Goal: Find contact information: Obtain details needed to contact an individual or organization

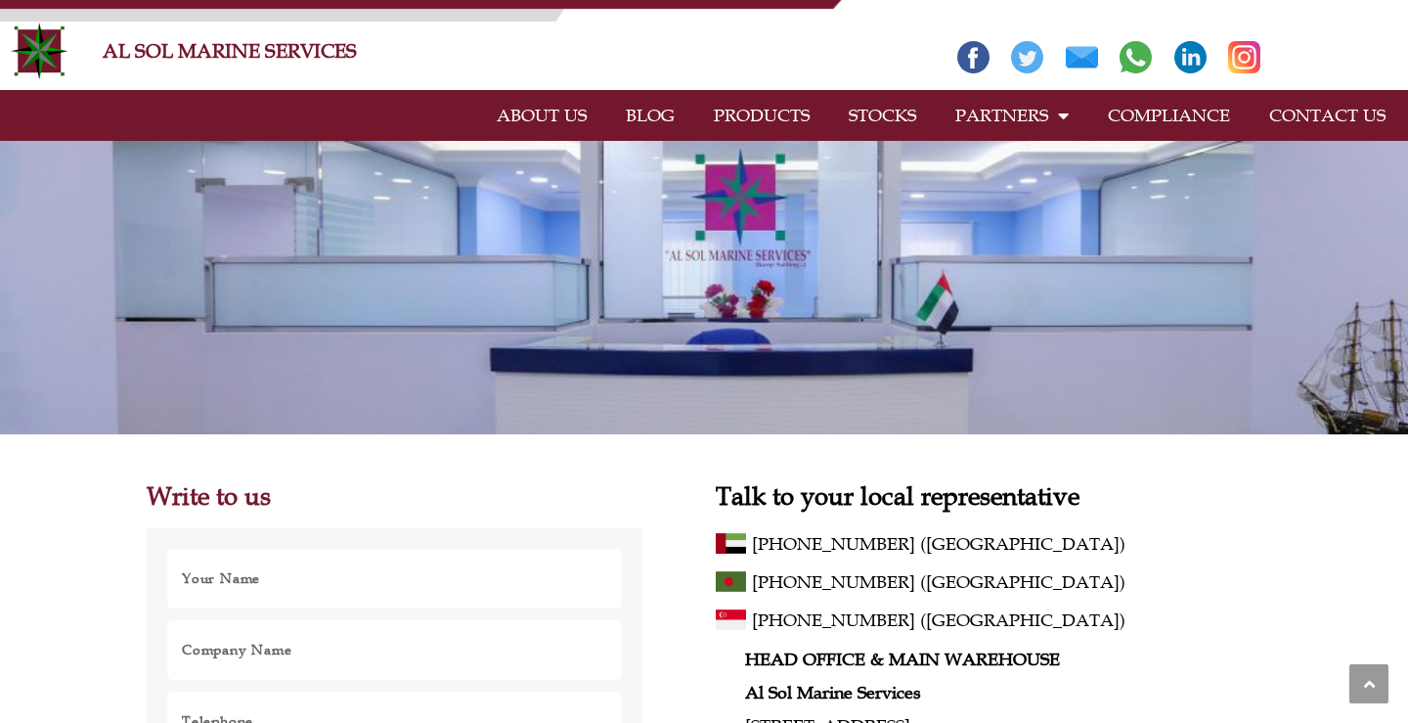
scroll to position [978, 0]
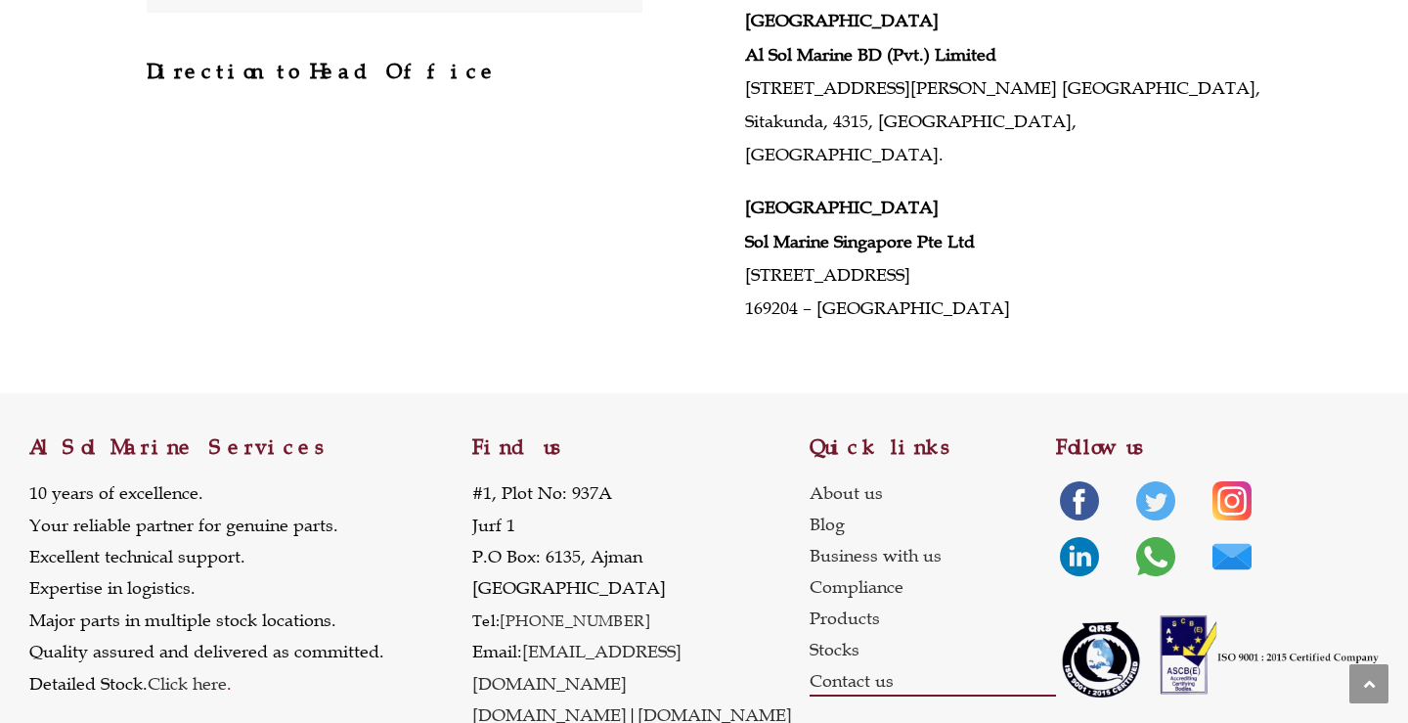
click at [857, 665] on link "Contact us" at bounding box center [933, 680] width 246 height 31
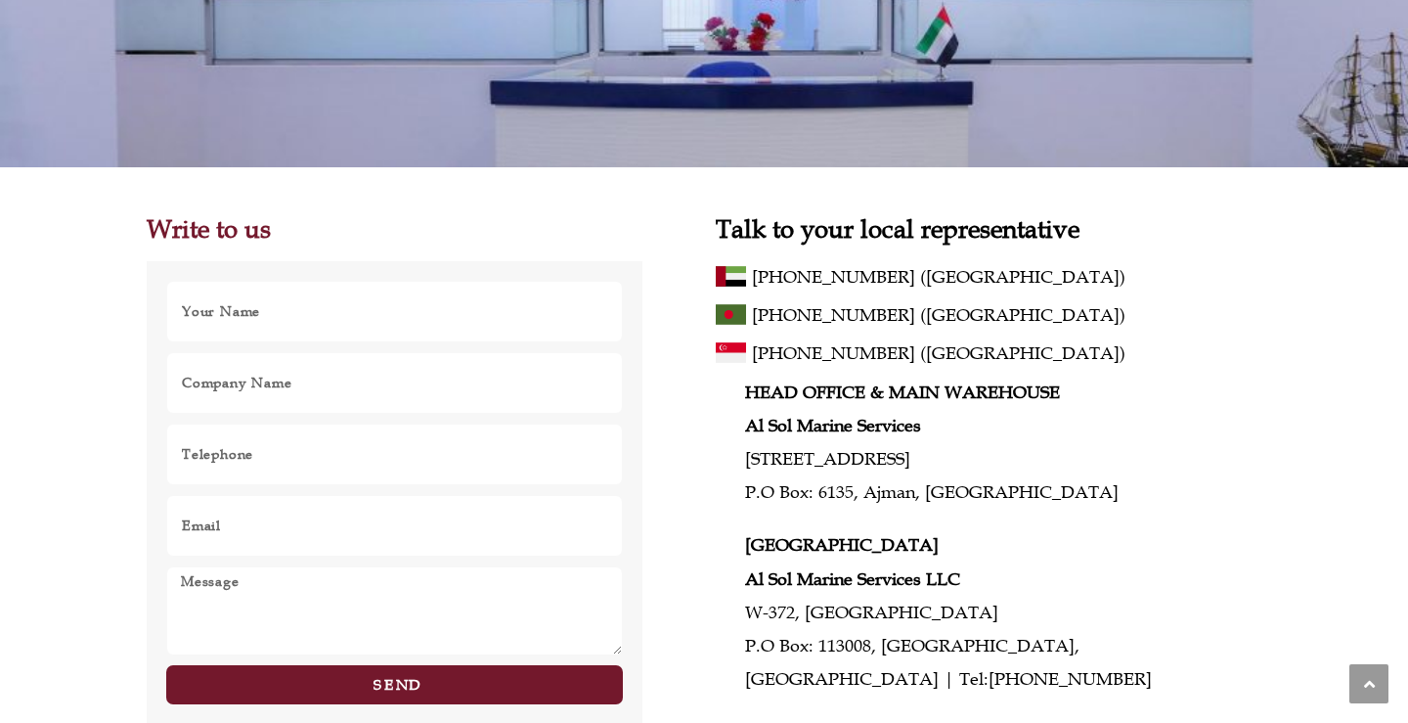
scroll to position [293, 0]
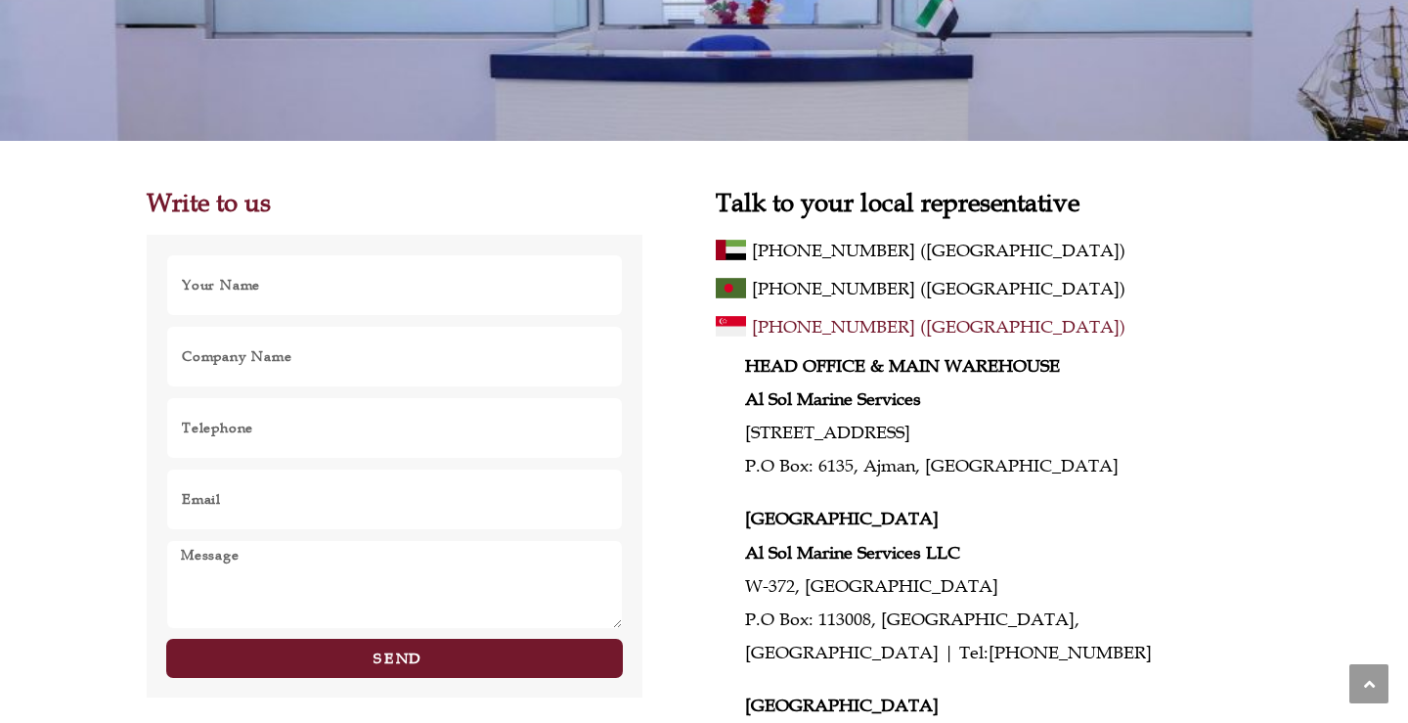
drag, startPoint x: 692, startPoint y: 330, endPoint x: 858, endPoint y: 331, distance: 165.3
click at [858, 331] on div "Write to us Name Company Name Telephone Email Message Send Direction to Head Of…" at bounding box center [704, 610] width 1115 height 840
drag, startPoint x: 860, startPoint y: 343, endPoint x: 748, endPoint y: 331, distance: 112.2
click at [748, 331] on div "[PHONE_NUMBER] ([GEOGRAPHIC_DATA])" at bounding box center [989, 330] width 546 height 38
copy span "+65 6224 0520"
